Goal: Information Seeking & Learning: Learn about a topic

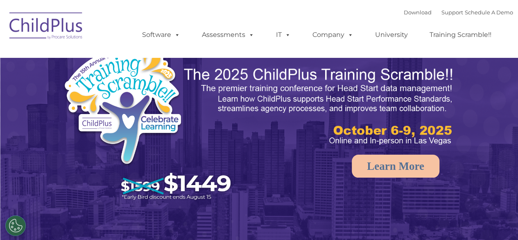
select select "MEDIUM"
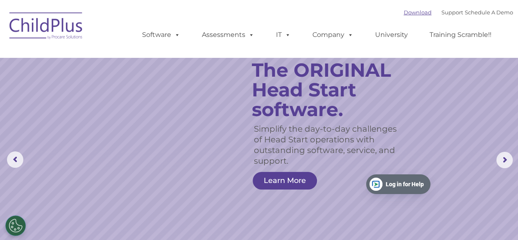
click at [405, 13] on link "Download" at bounding box center [418, 12] width 28 height 7
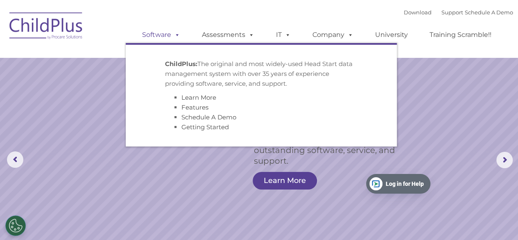
click at [180, 31] on link "Software" at bounding box center [161, 35] width 55 height 16
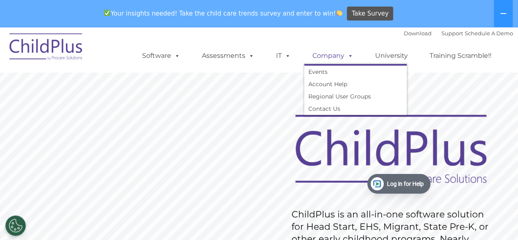
click at [339, 55] on link "Company" at bounding box center [332, 56] width 57 height 16
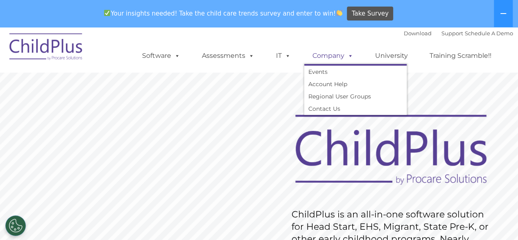
scroll to position [27, 0]
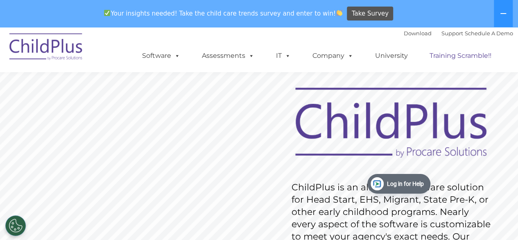
click at [457, 57] on link "Training Scramble!!" at bounding box center [461, 56] width 78 height 16
click at [509, 12] on button at bounding box center [503, 13] width 19 height 27
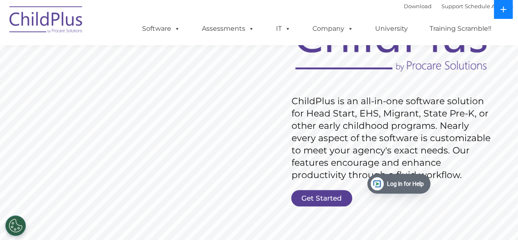
scroll to position [85, 0]
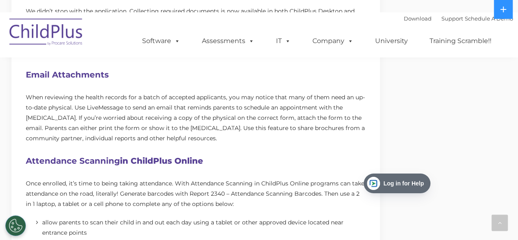
scroll to position [501, 0]
